Goal: Transaction & Acquisition: Purchase product/service

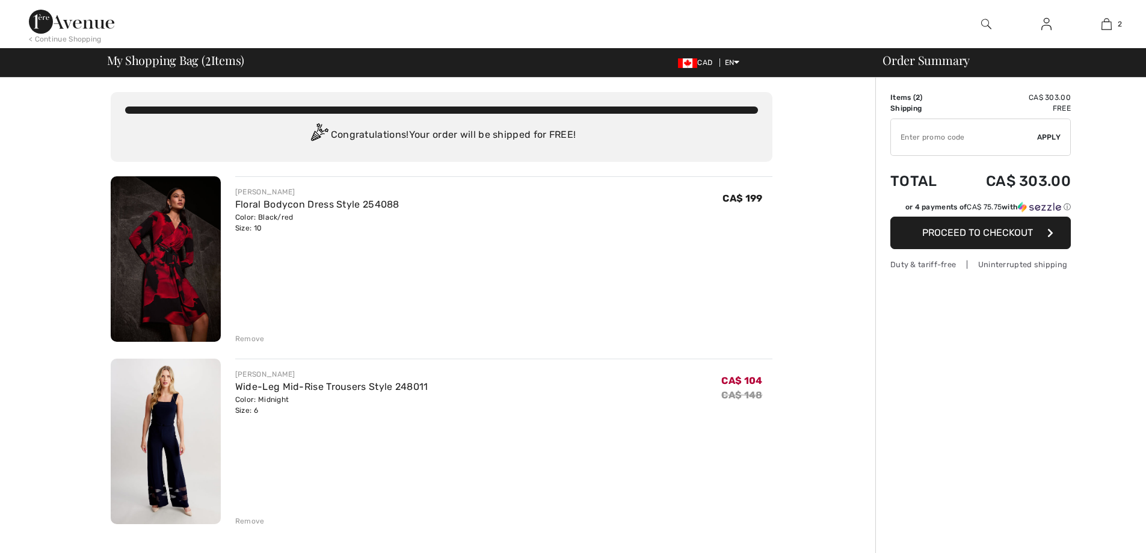
click at [941, 137] on input "TEXT" at bounding box center [964, 137] width 146 height 36
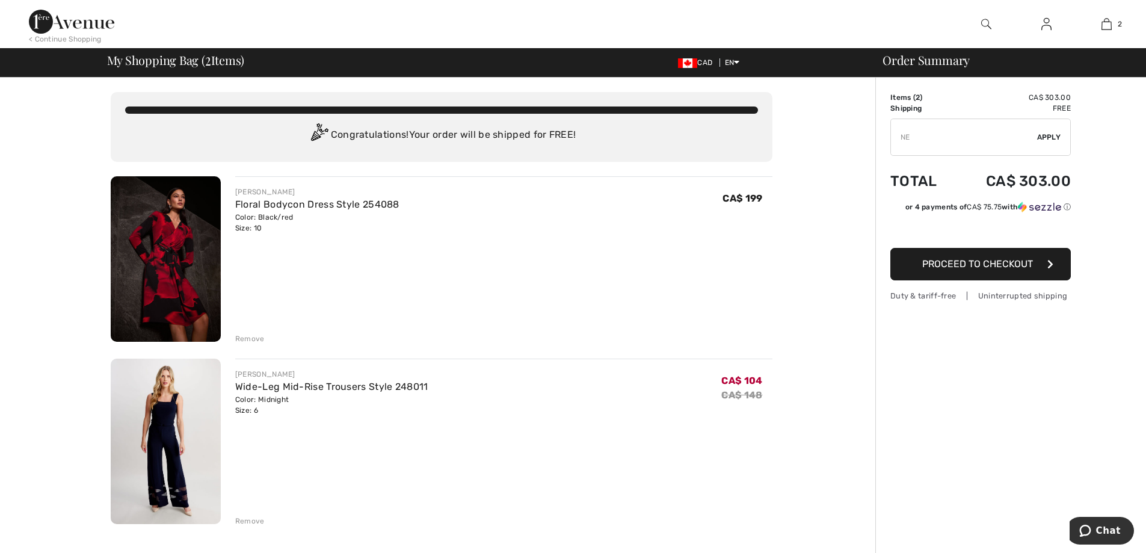
type input "N"
type input "EXTRA15"
click at [1052, 137] on span "Apply" at bounding box center [1049, 137] width 24 height 11
click at [255, 342] on div "Remove" at bounding box center [249, 338] width 29 height 11
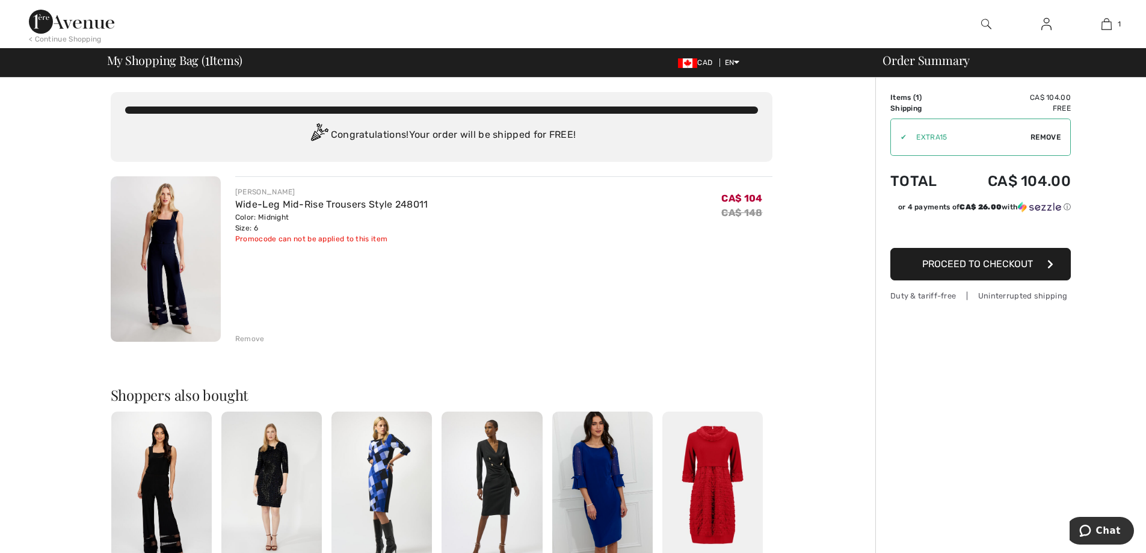
click at [1051, 138] on span "Remove" at bounding box center [1045, 137] width 30 height 11
click at [155, 63] on span "My Shopping Bag ( 1 Items)" at bounding box center [175, 60] width 136 height 12
click at [73, 39] on div "< Continue Shopping" at bounding box center [65, 39] width 73 height 11
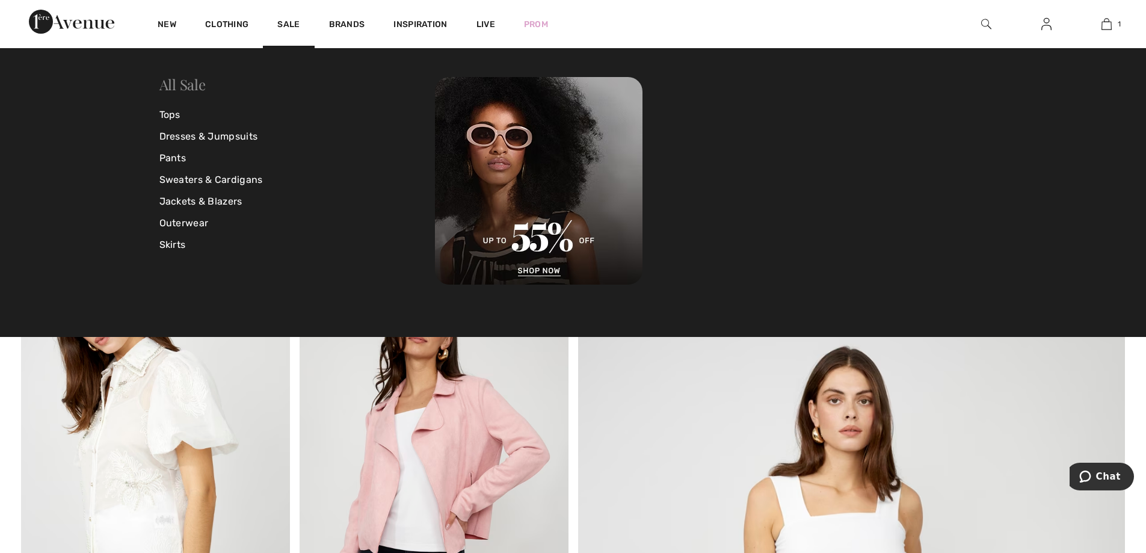
click at [188, 91] on link "All Sale" at bounding box center [182, 84] width 46 height 19
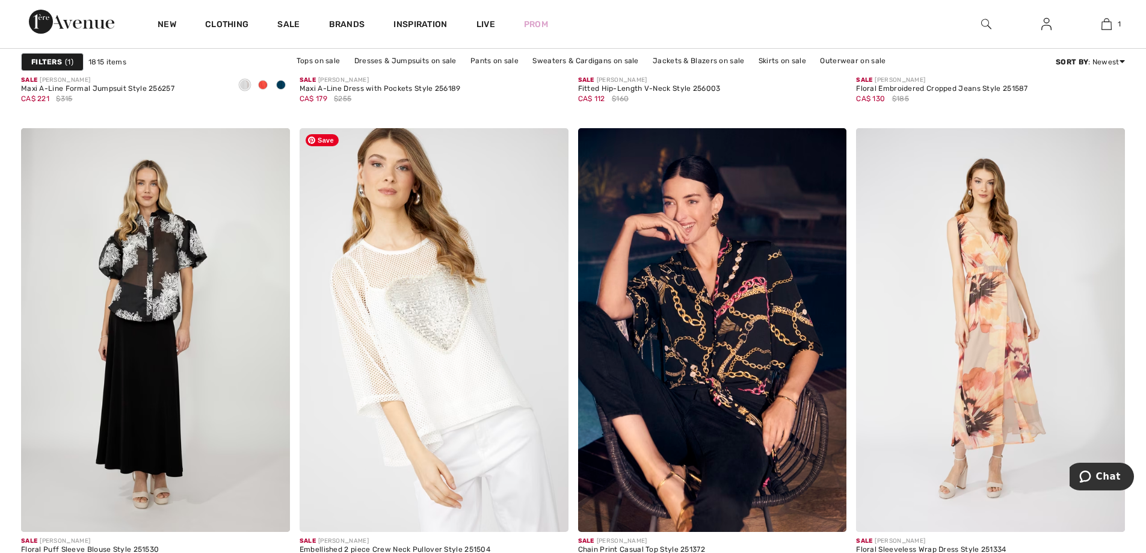
scroll to position [1624, 0]
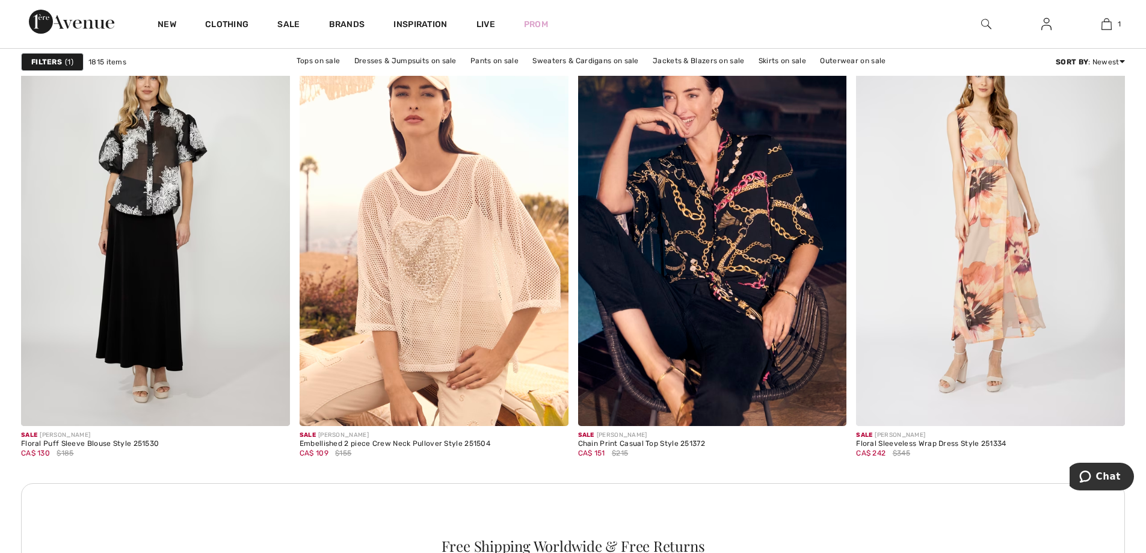
click at [986, 24] on img at bounding box center [986, 24] width 10 height 14
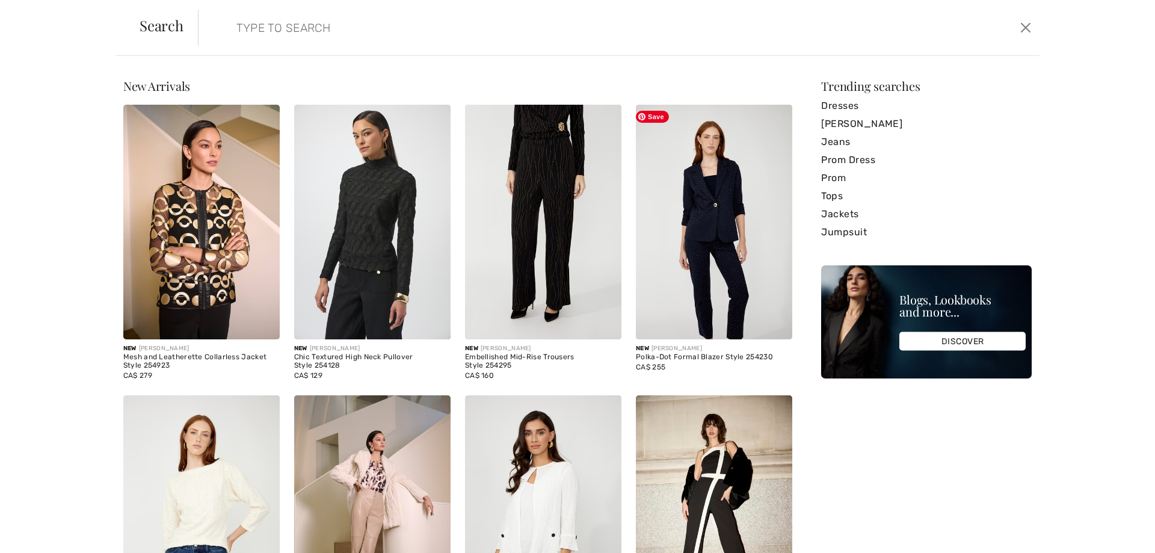
click at [659, 32] on input "search" at bounding box center [523, 28] width 592 height 36
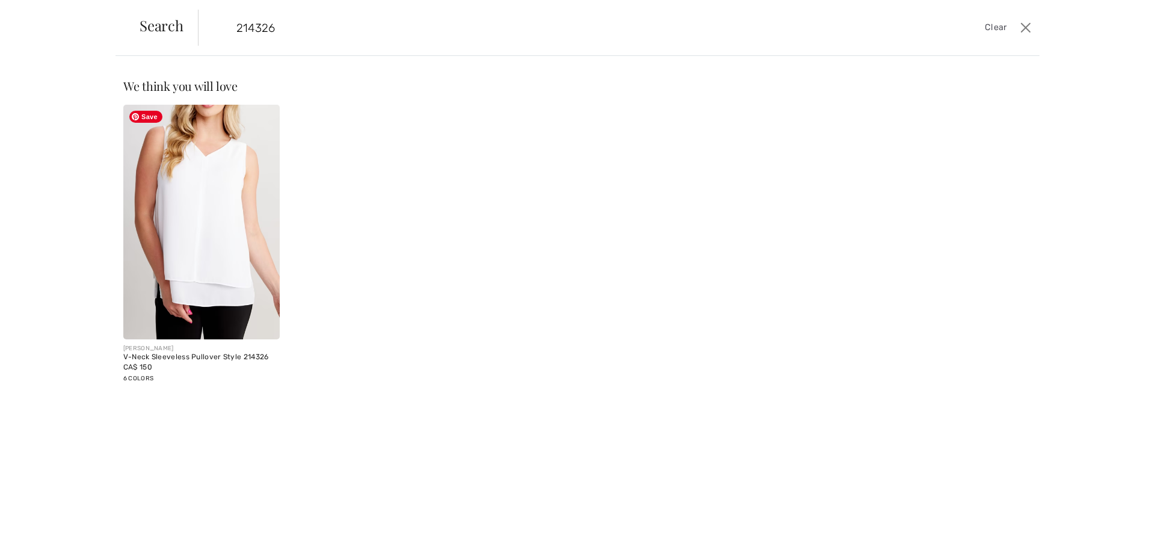
type input "214326"
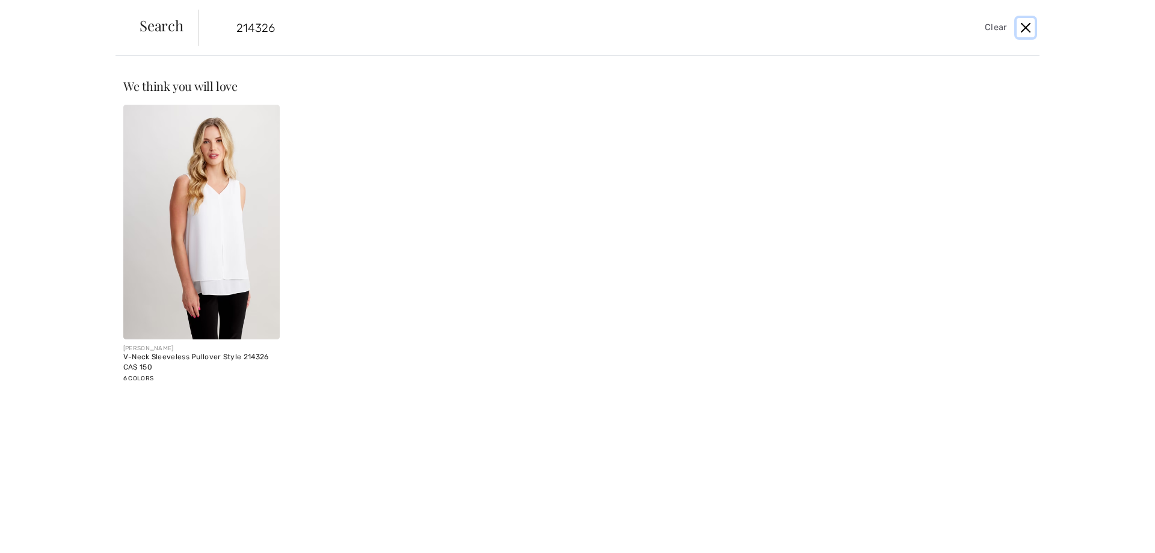
click at [1031, 28] on button "Close" at bounding box center [1025, 27] width 18 height 19
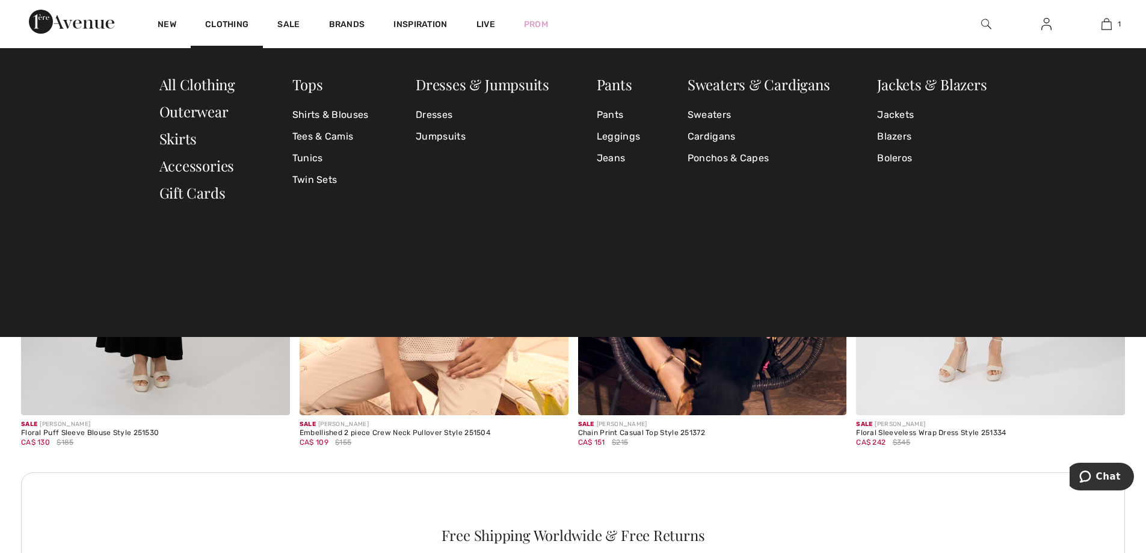
click at [323, 83] on div "Tops" at bounding box center [330, 85] width 76 height 17
click at [317, 83] on link "Tops" at bounding box center [307, 84] width 31 height 19
